Goal: Task Accomplishment & Management: Complete application form

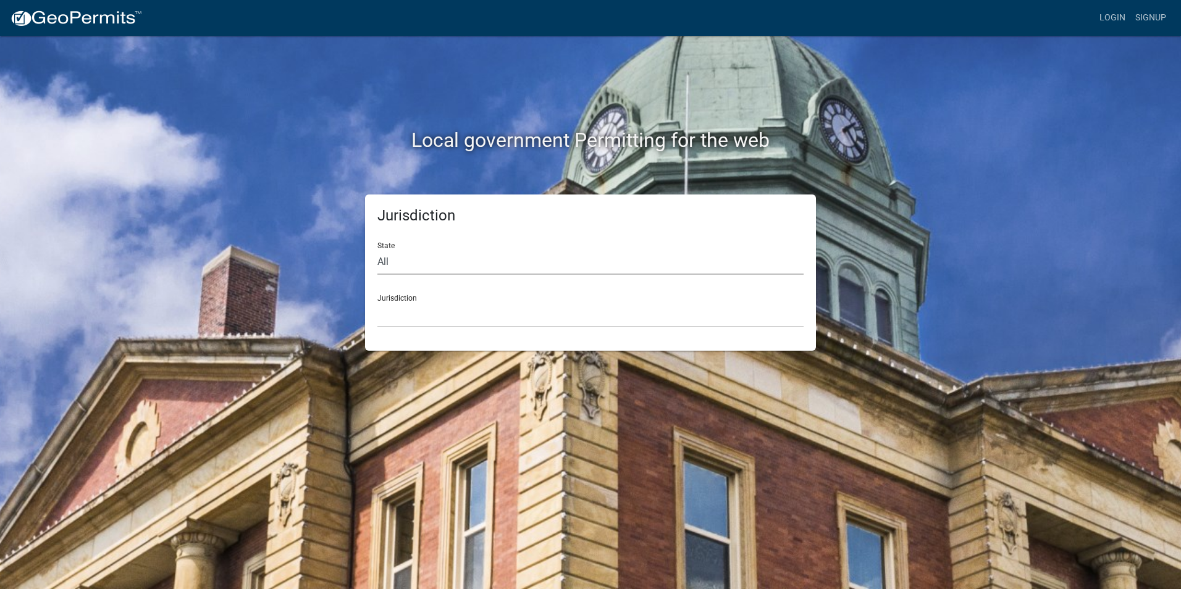
click at [410, 262] on select "All [US_STATE] [US_STATE] [US_STATE] [US_STATE] [US_STATE] [US_STATE] [US_STATE…" at bounding box center [590, 262] width 426 height 25
select select "[US_STATE]"
click at [377, 250] on select "All [US_STATE] [US_STATE] [US_STATE] [US_STATE] [US_STATE] [US_STATE] [US_STATE…" at bounding box center [590, 262] width 426 height 25
click at [456, 318] on select "City of [GEOGRAPHIC_DATA], [US_STATE] City of [GEOGRAPHIC_DATA], [US_STATE] Cit…" at bounding box center [590, 314] width 426 height 25
click at [894, 141] on h2 "Local government Permitting for the web" at bounding box center [591, 139] width 686 height 23
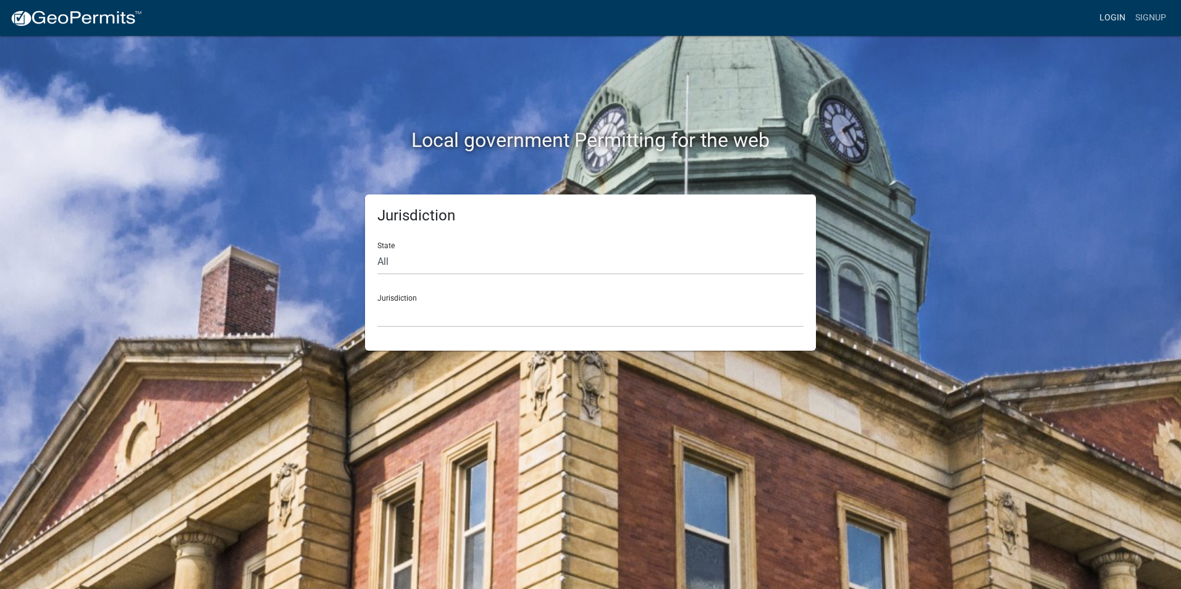
click at [1114, 15] on link "Login" at bounding box center [1113, 17] width 36 height 23
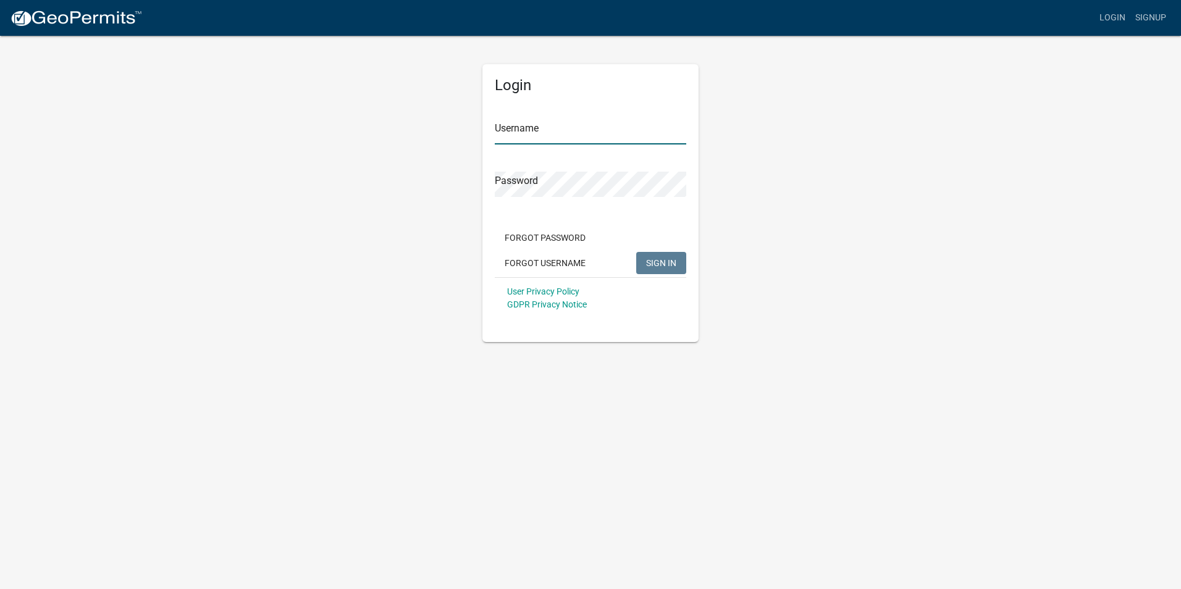
click at [566, 133] on input "Username" at bounding box center [591, 131] width 192 height 25
type input "kalufconstructioninc"
click at [636, 252] on button "SIGN IN" at bounding box center [661, 263] width 50 height 22
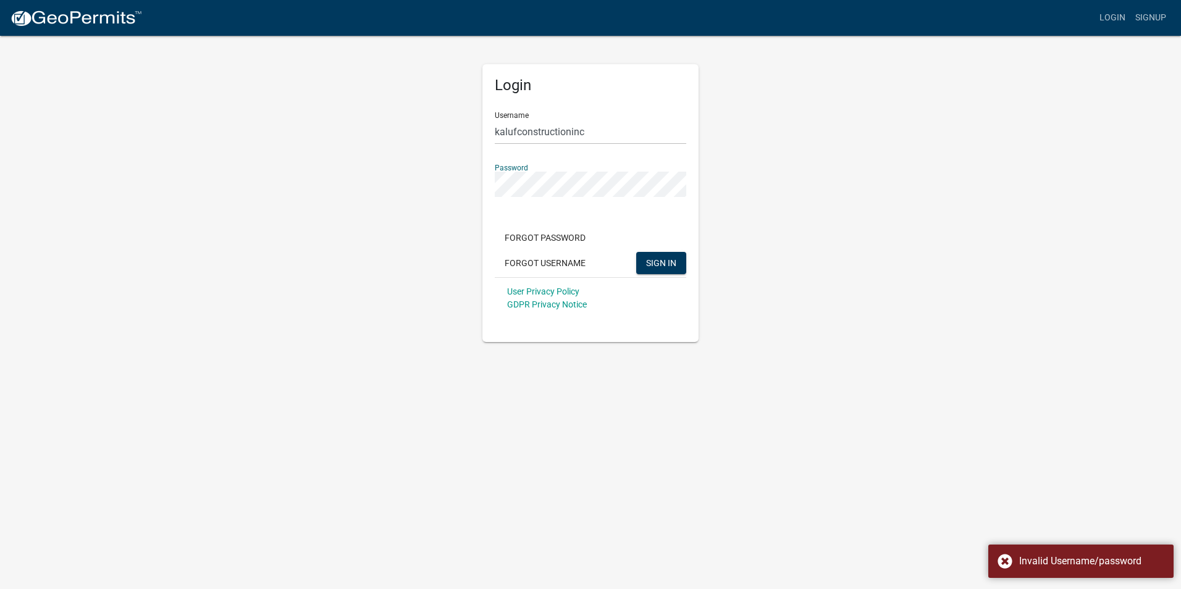
click at [489, 178] on div "Login Username kalufconstructioninc Password Forgot Password Forgot Username SI…" at bounding box center [590, 203] width 216 height 278
click at [636, 252] on button "SIGN IN" at bounding box center [661, 263] width 50 height 22
click at [484, 180] on div "Login Username kalufconstructioninc Password Forgot Password Forgot Username SI…" at bounding box center [590, 203] width 216 height 278
click at [558, 165] on div "Password" at bounding box center [591, 175] width 192 height 43
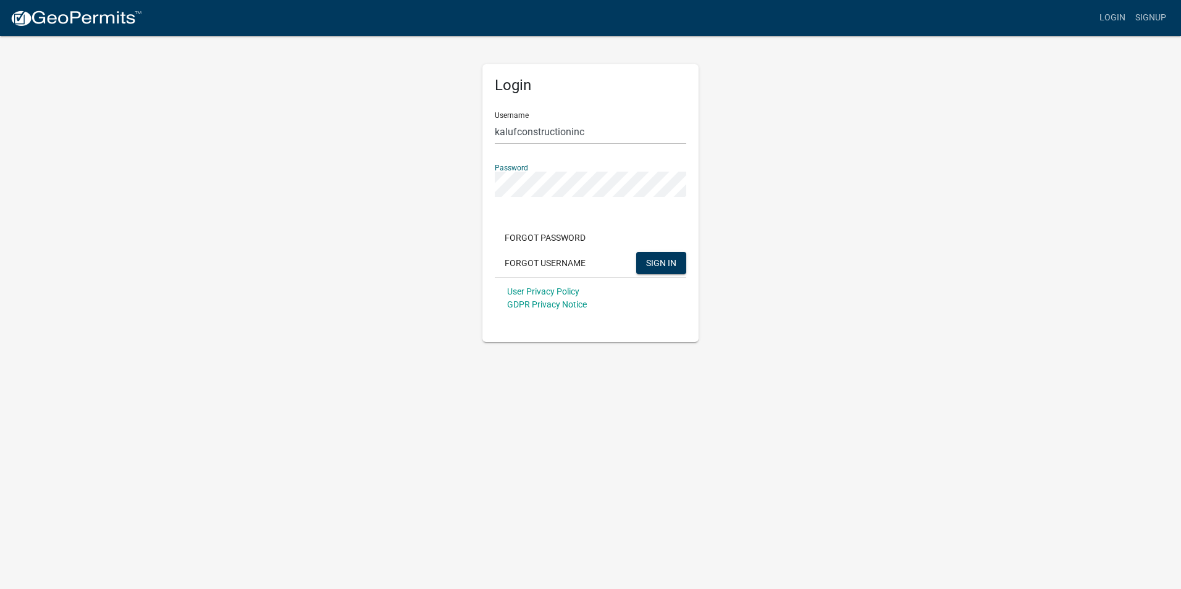
click at [488, 182] on div "Login Username kalufconstructioninc Password Forgot Password Forgot Username SI…" at bounding box center [590, 203] width 216 height 278
click at [636, 252] on button "SIGN IN" at bounding box center [661, 263] width 50 height 22
click at [653, 245] on div "Forgot Password Forgot Username SIGN IN" at bounding box center [591, 252] width 192 height 51
click at [667, 258] on span "SIGN IN" at bounding box center [661, 263] width 30 height 10
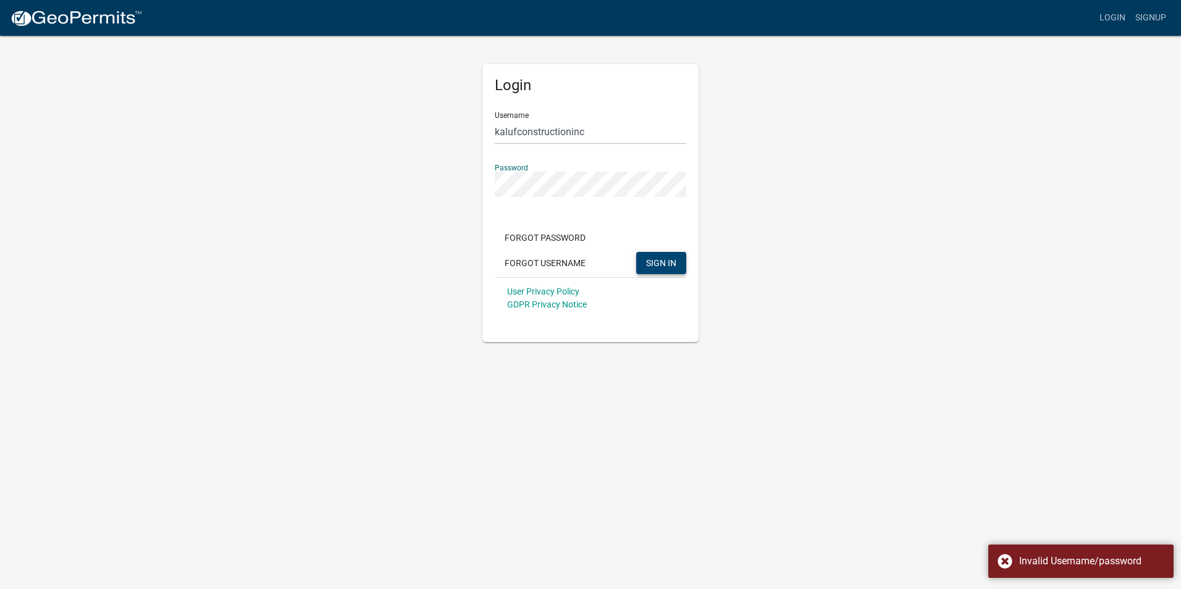
click at [479, 179] on div "Login Username kalufconstructioninc Password Forgot Password Forgot Username SI…" at bounding box center [590, 189] width 235 height 308
click at [636, 252] on button "SIGN IN" at bounding box center [661, 263] width 50 height 22
click at [356, 166] on div "Login Username kalufconstructioninc Password Forgot Password Forgot Username SI…" at bounding box center [590, 189] width 704 height 308
click at [1106, 15] on link "Login" at bounding box center [1113, 17] width 36 height 23
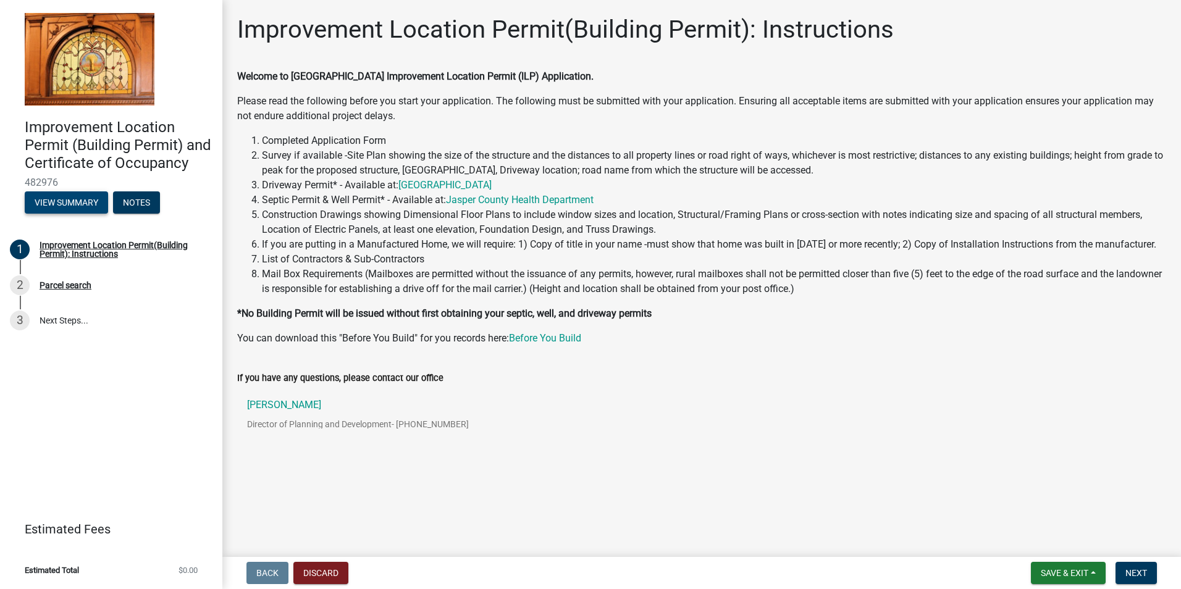
click at [77, 198] on button "View Summary" at bounding box center [66, 203] width 83 height 22
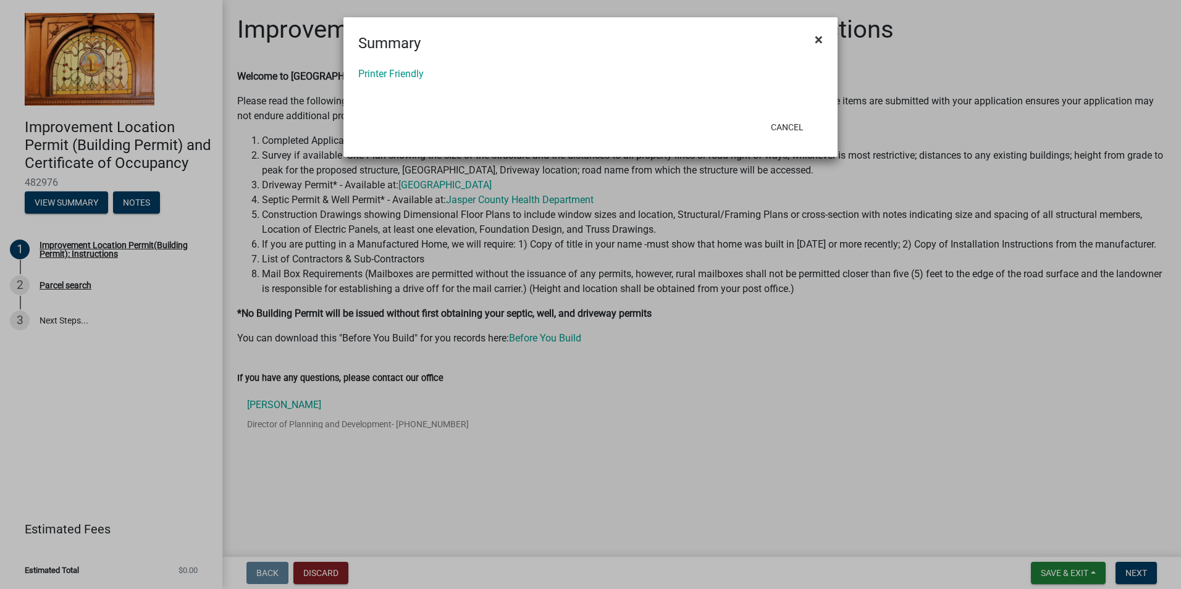
click at [814, 35] on button "×" at bounding box center [819, 39] width 28 height 35
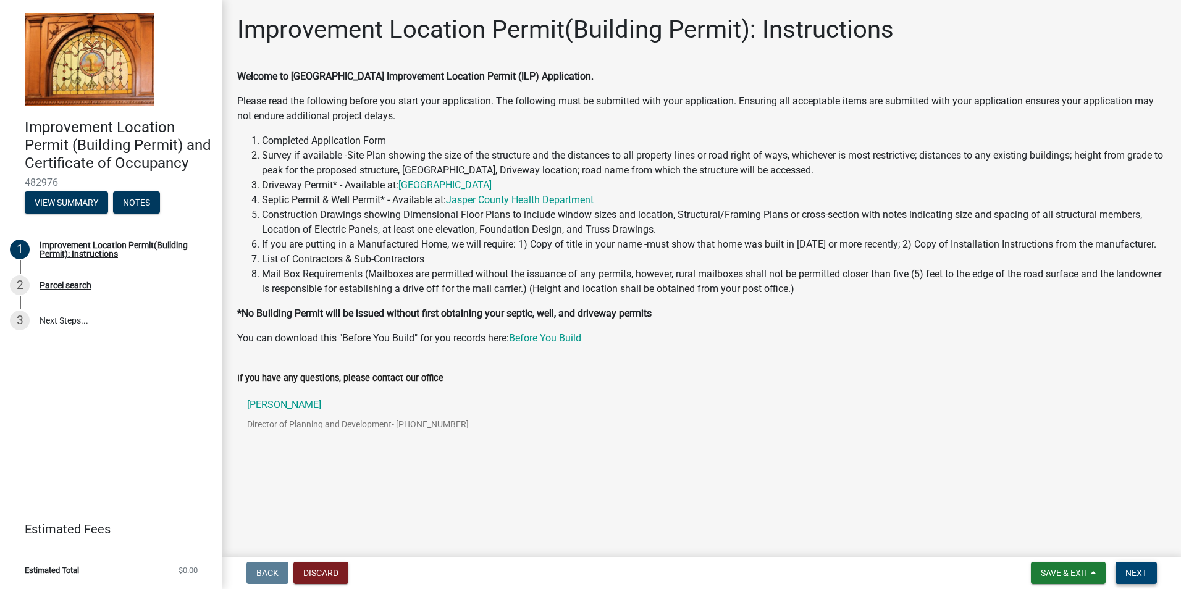
click at [1146, 570] on span "Next" at bounding box center [1137, 573] width 22 height 10
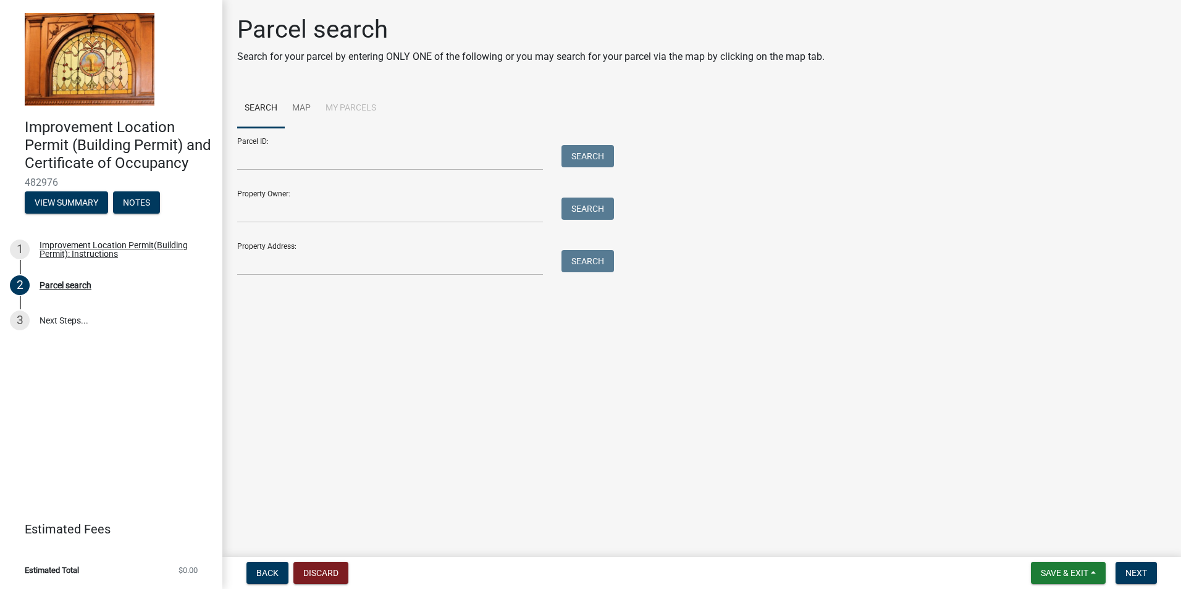
click at [86, 119] on h4 "Improvement Location Permit (Building Permit) and Certificate of Occupancy" at bounding box center [119, 145] width 188 height 53
click at [265, 574] on span "Back" at bounding box center [267, 573] width 22 height 10
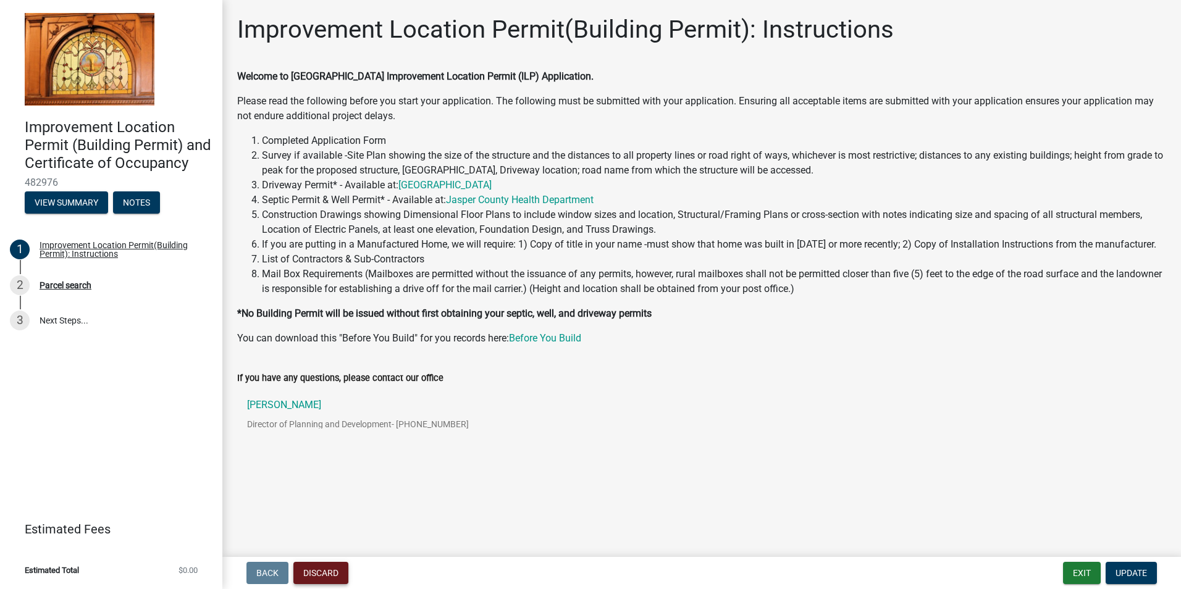
click at [327, 569] on button "Discard" at bounding box center [320, 573] width 55 height 22
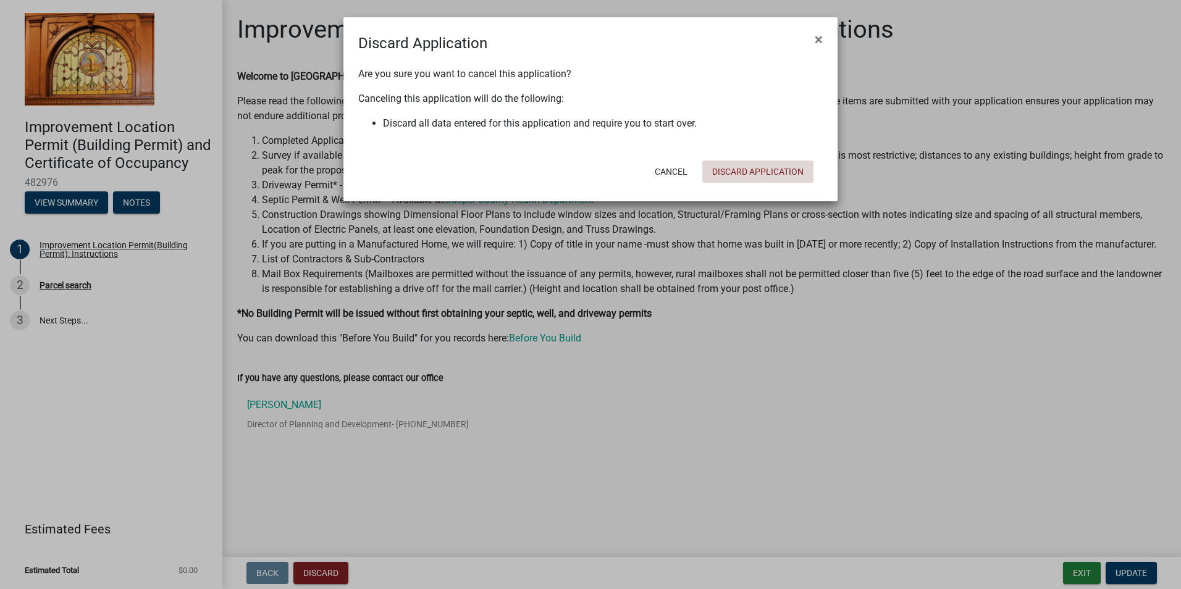
click at [729, 174] on button "Discard Application" at bounding box center [757, 172] width 111 height 22
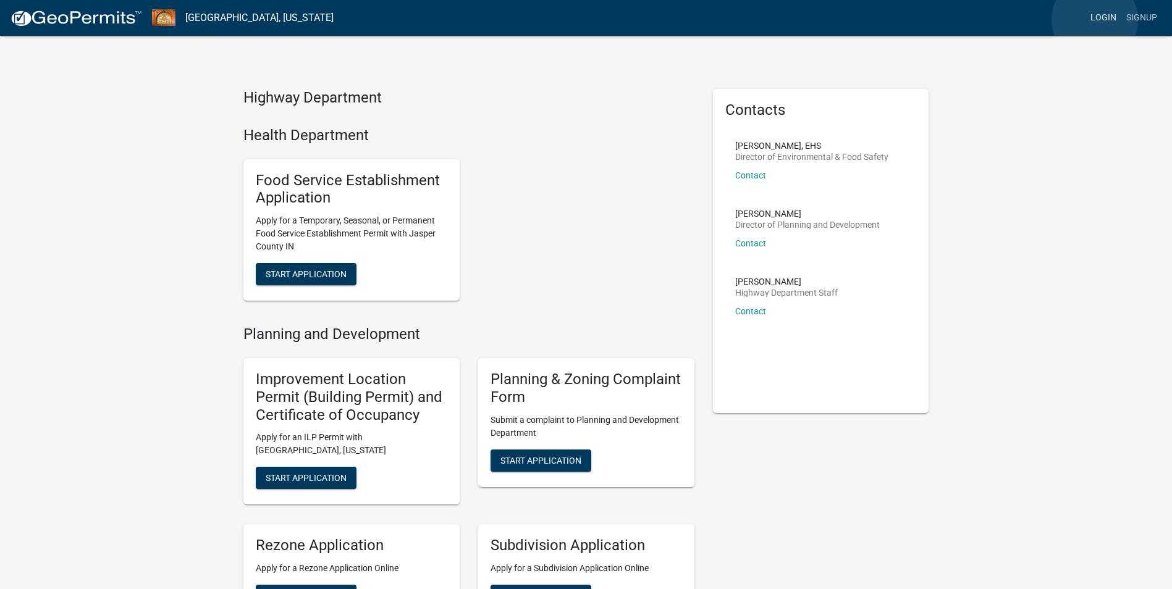
click at [1095, 20] on link "Login" at bounding box center [1103, 17] width 36 height 23
